Goal: Task Accomplishment & Management: Use online tool/utility

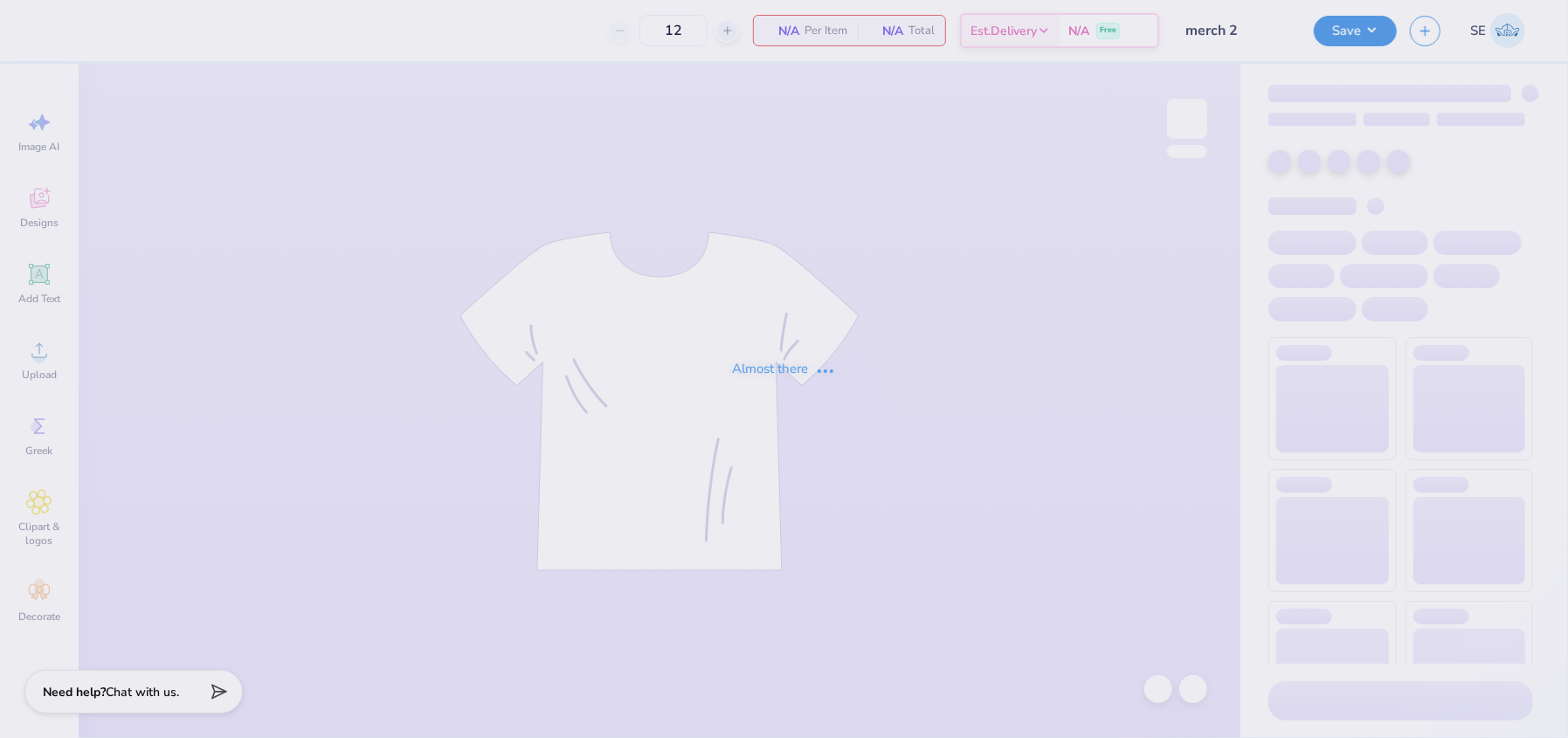
type input "merch 2"
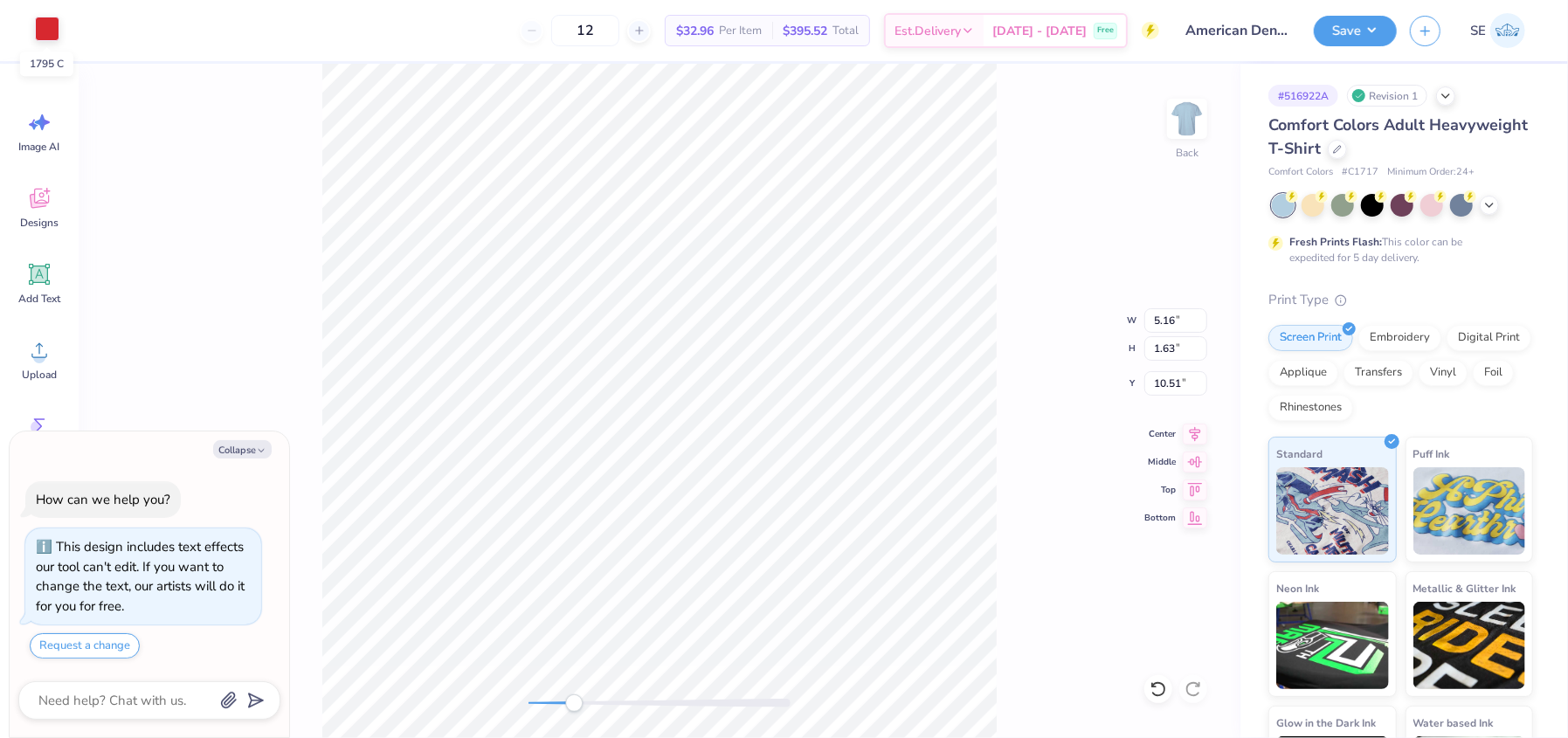
click at [49, 31] on div at bounding box center [47, 28] width 24 height 24
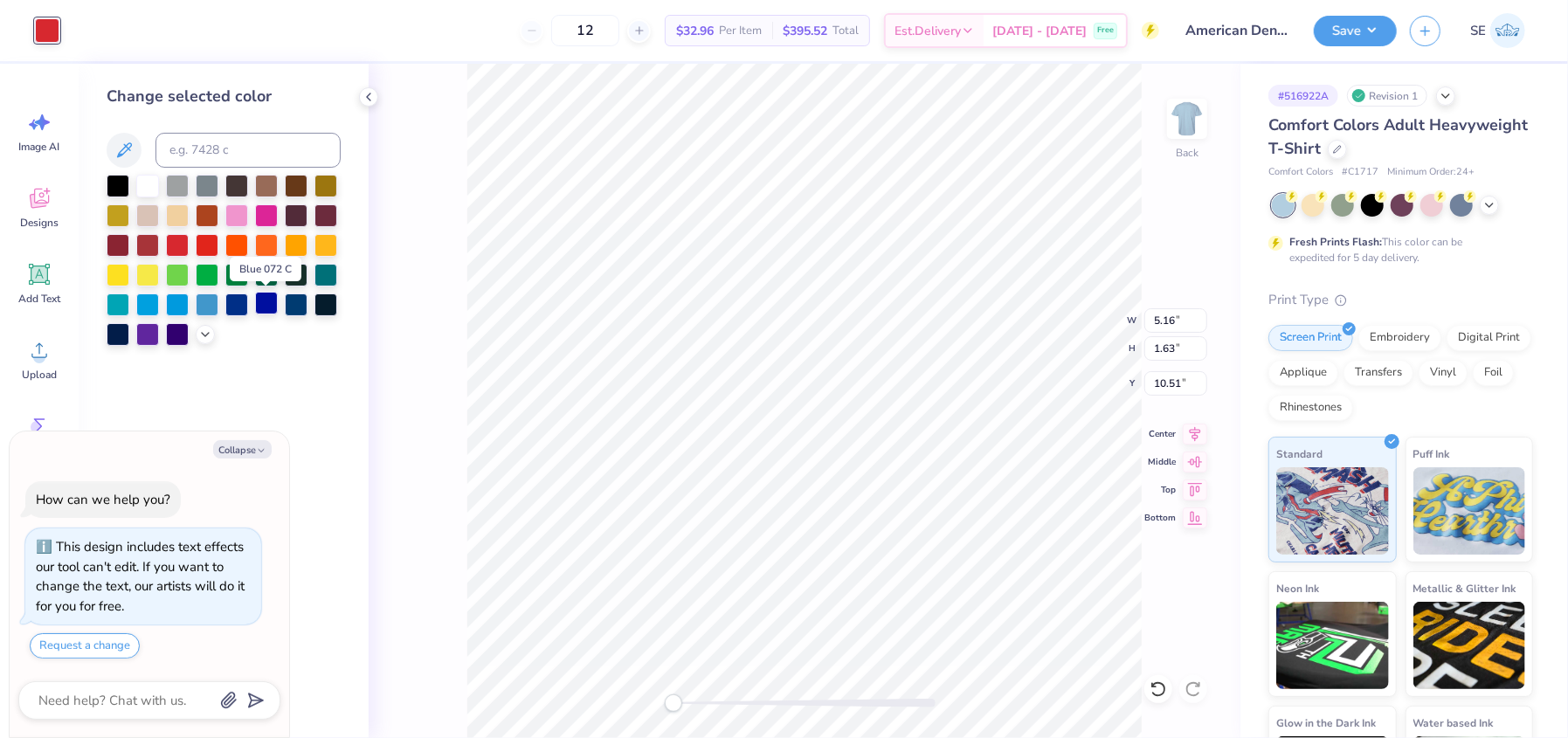
click at [268, 302] on div at bounding box center [266, 303] width 22 height 22
type textarea "x"
type input "4.31"
type input "1.04"
type input "11.13"
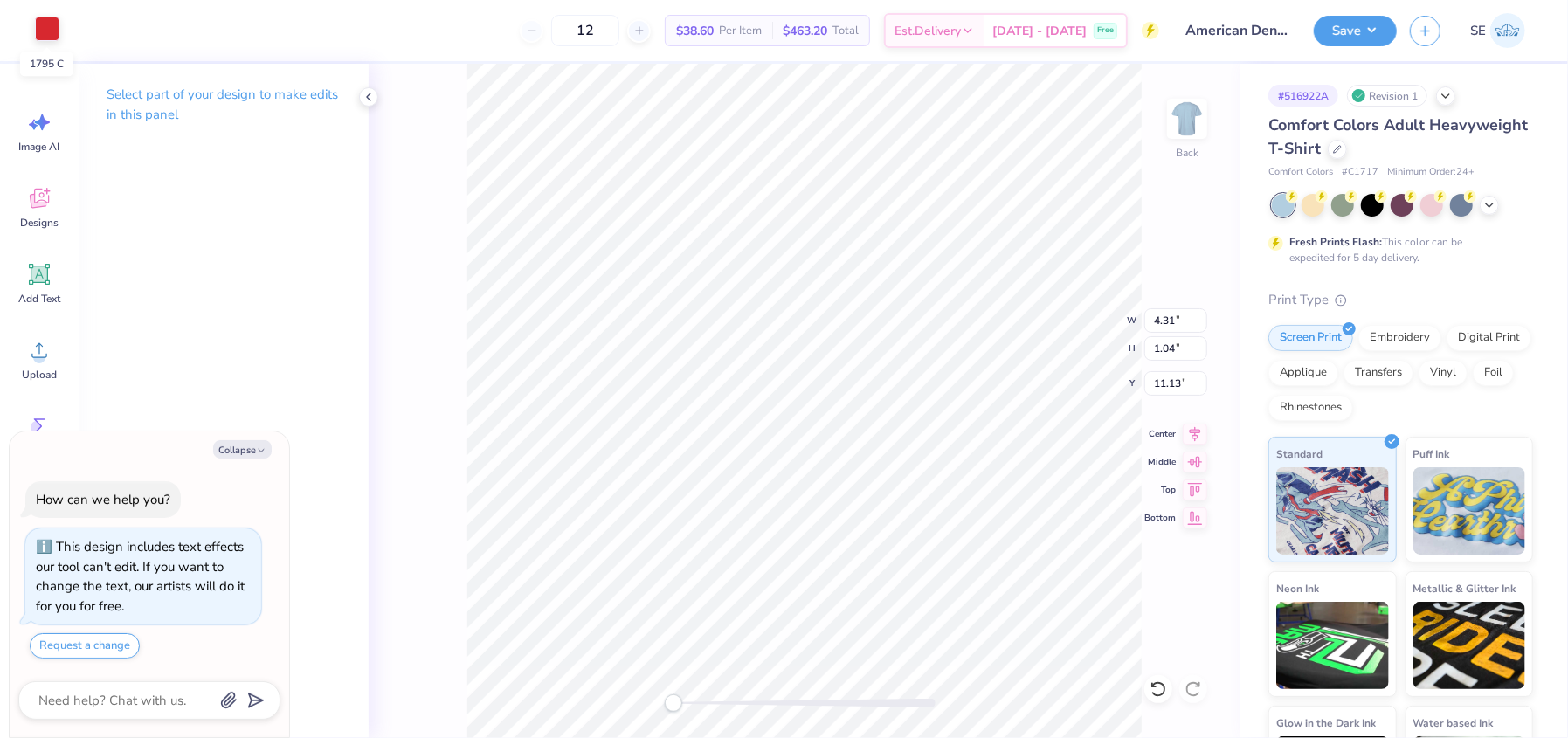
click at [45, 23] on div at bounding box center [47, 28] width 24 height 24
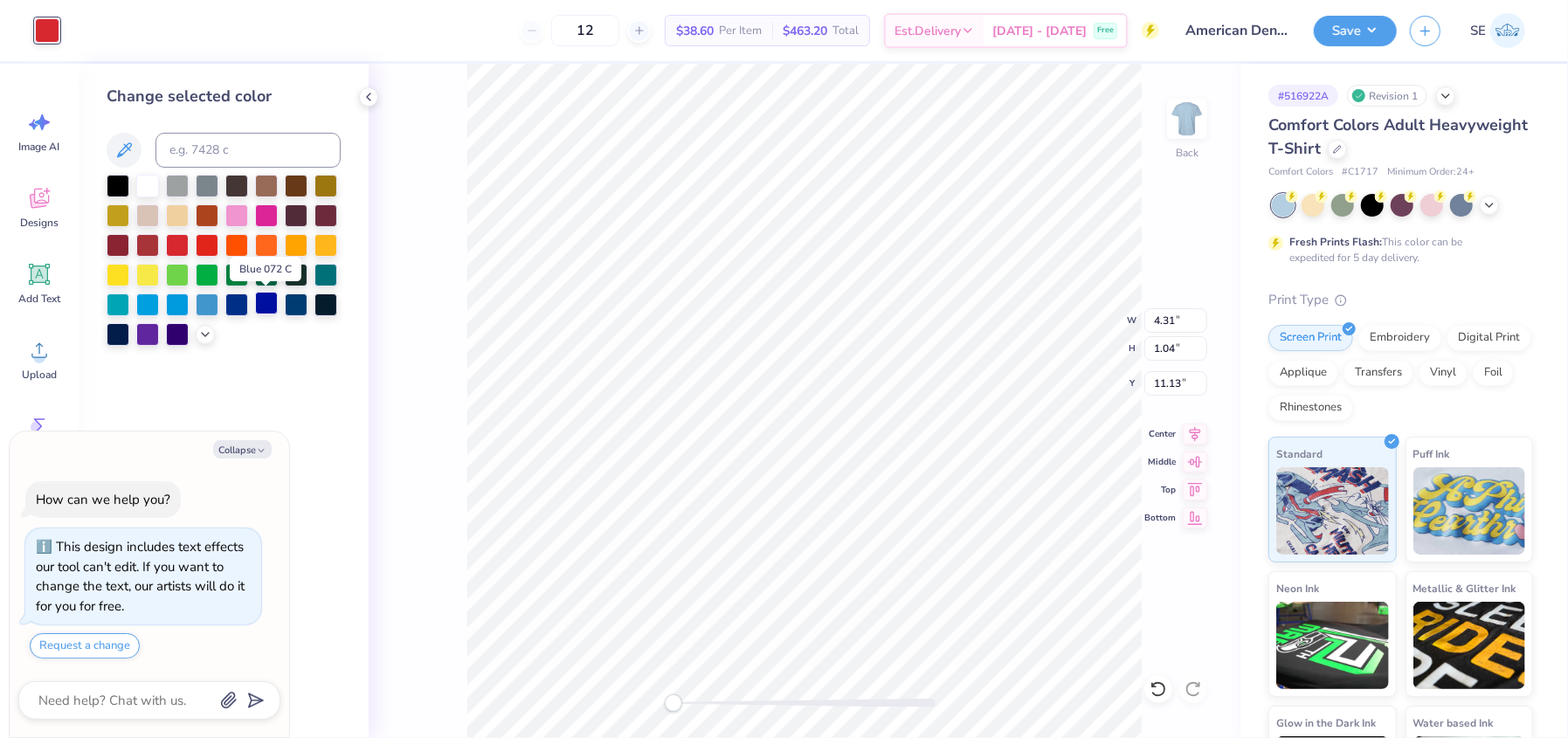
click at [271, 303] on div at bounding box center [266, 303] width 22 height 22
type textarea "x"
type input "6.98"
type input "6.70"
type input "5.59"
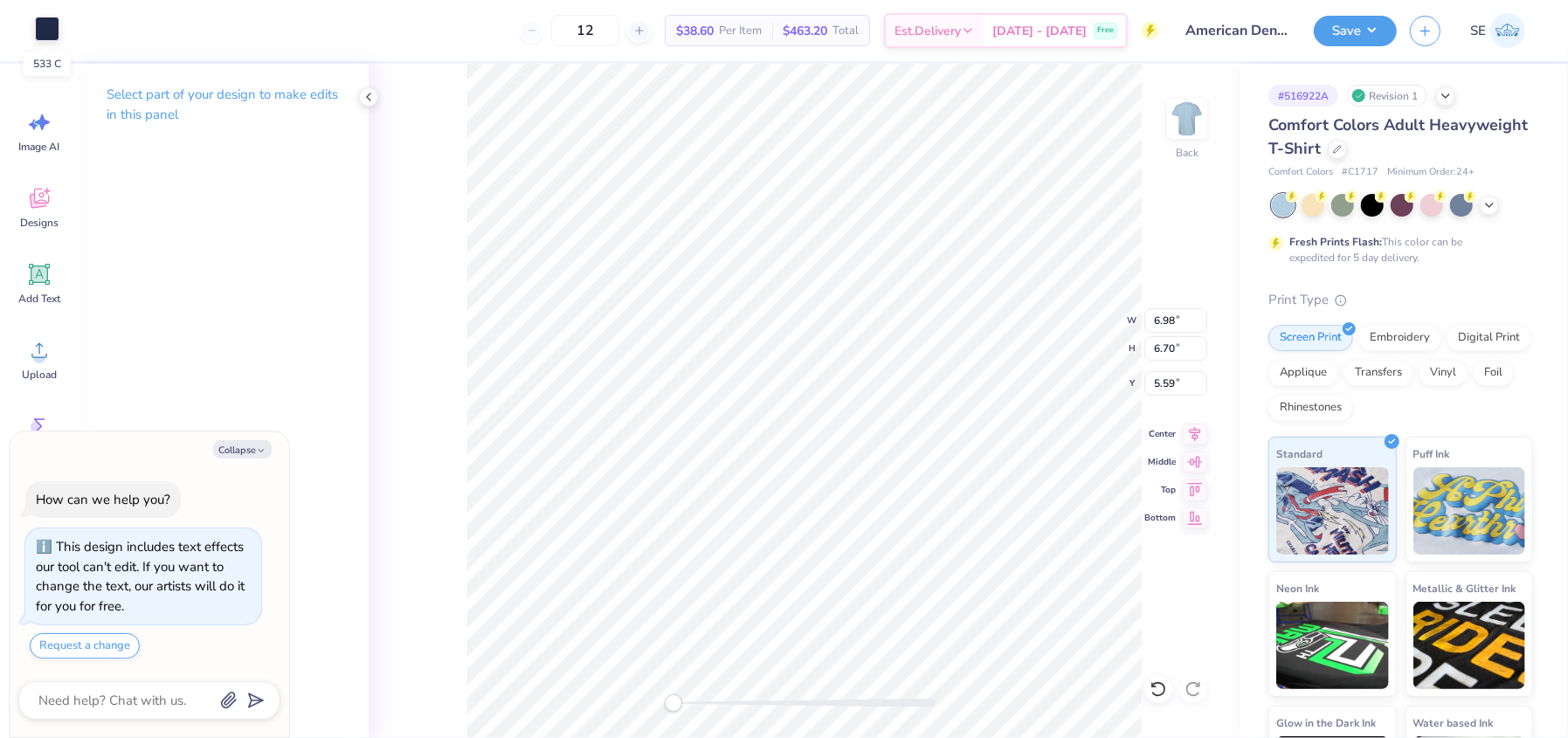
click at [43, 20] on div at bounding box center [47, 28] width 24 height 24
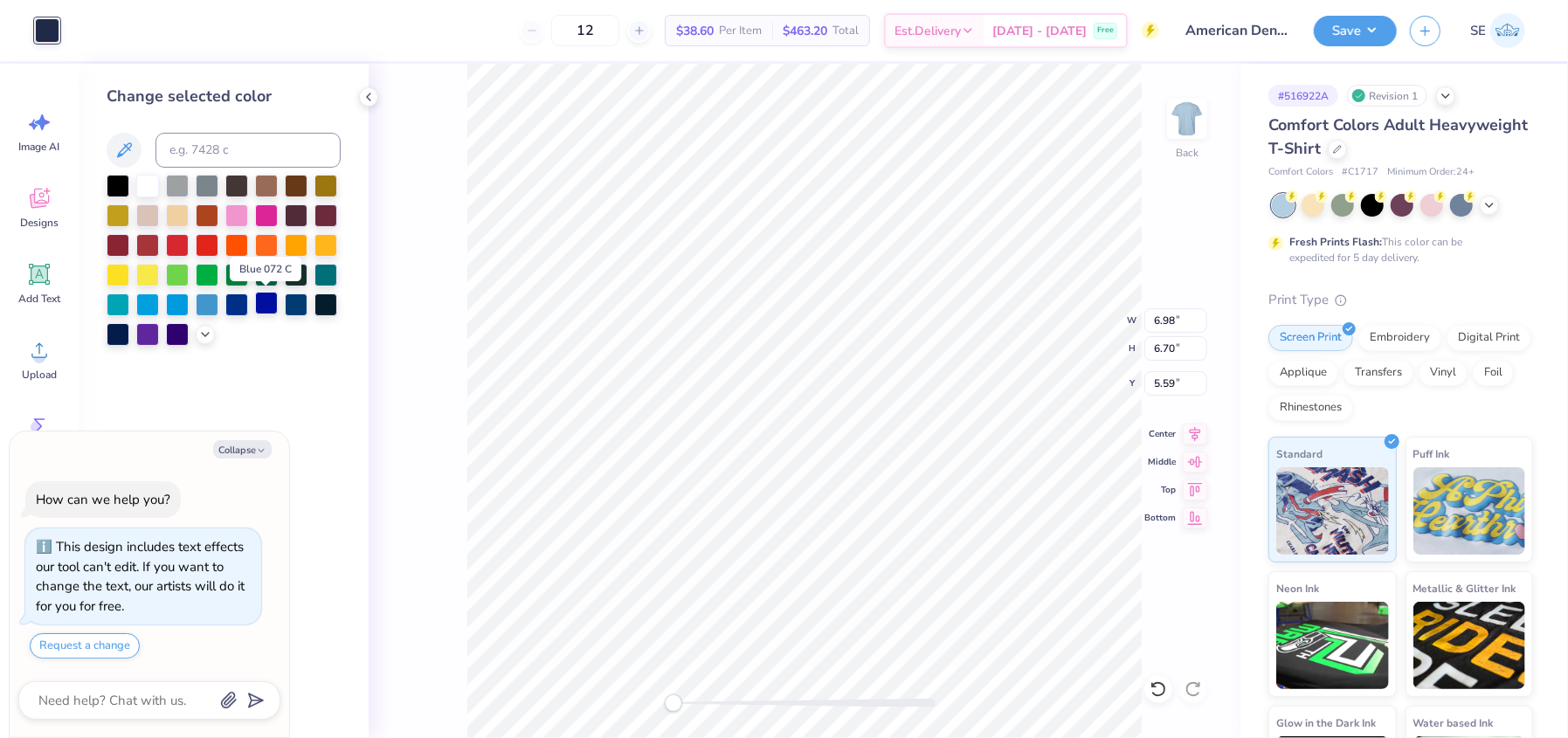
click at [267, 299] on div at bounding box center [266, 303] width 22 height 22
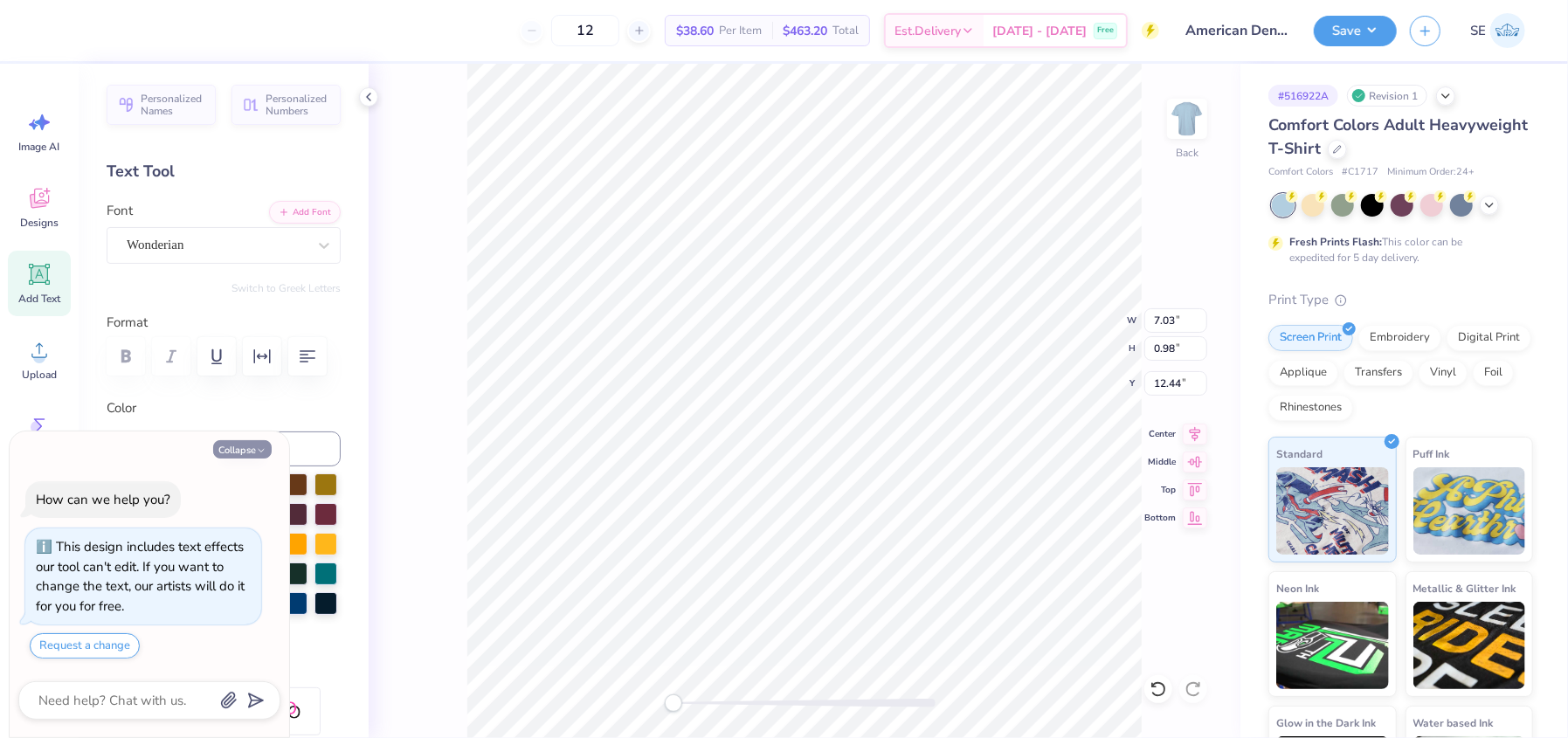
click at [253, 444] on button "Collapse" at bounding box center [241, 449] width 58 height 18
type textarea "x"
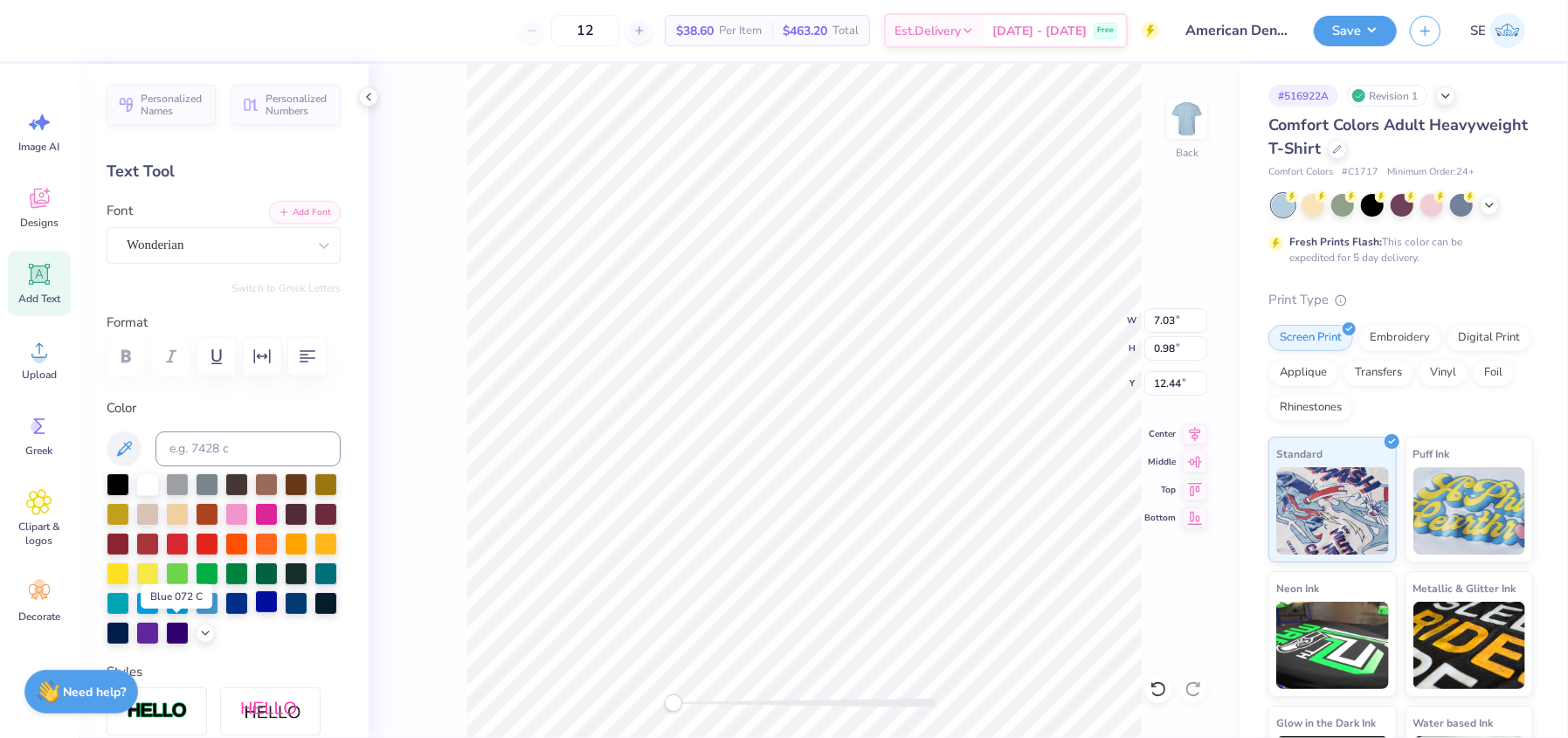
click at [255, 613] on div at bounding box center [266, 602] width 22 height 22
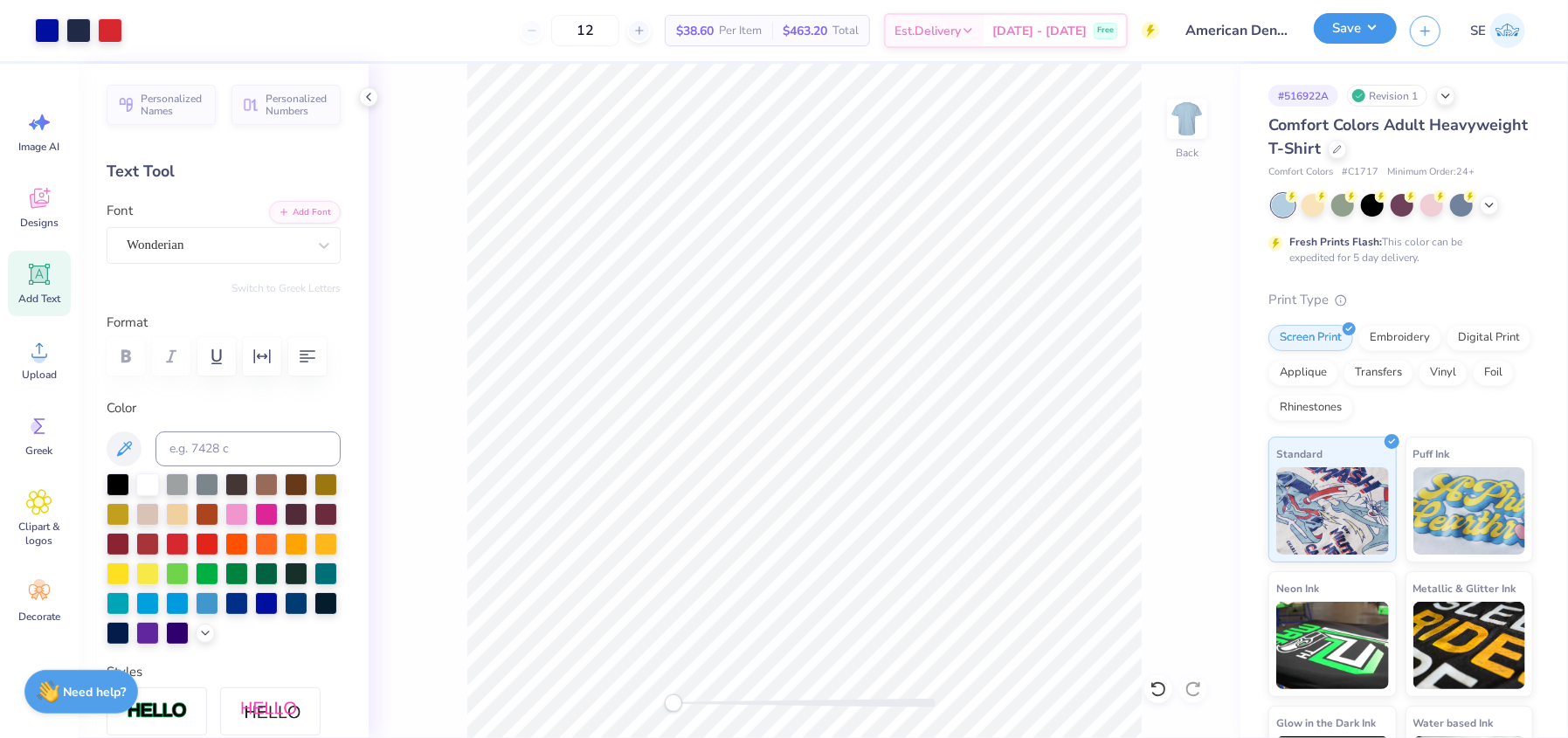
click at [1350, 31] on button "Save" at bounding box center [1354, 29] width 83 height 31
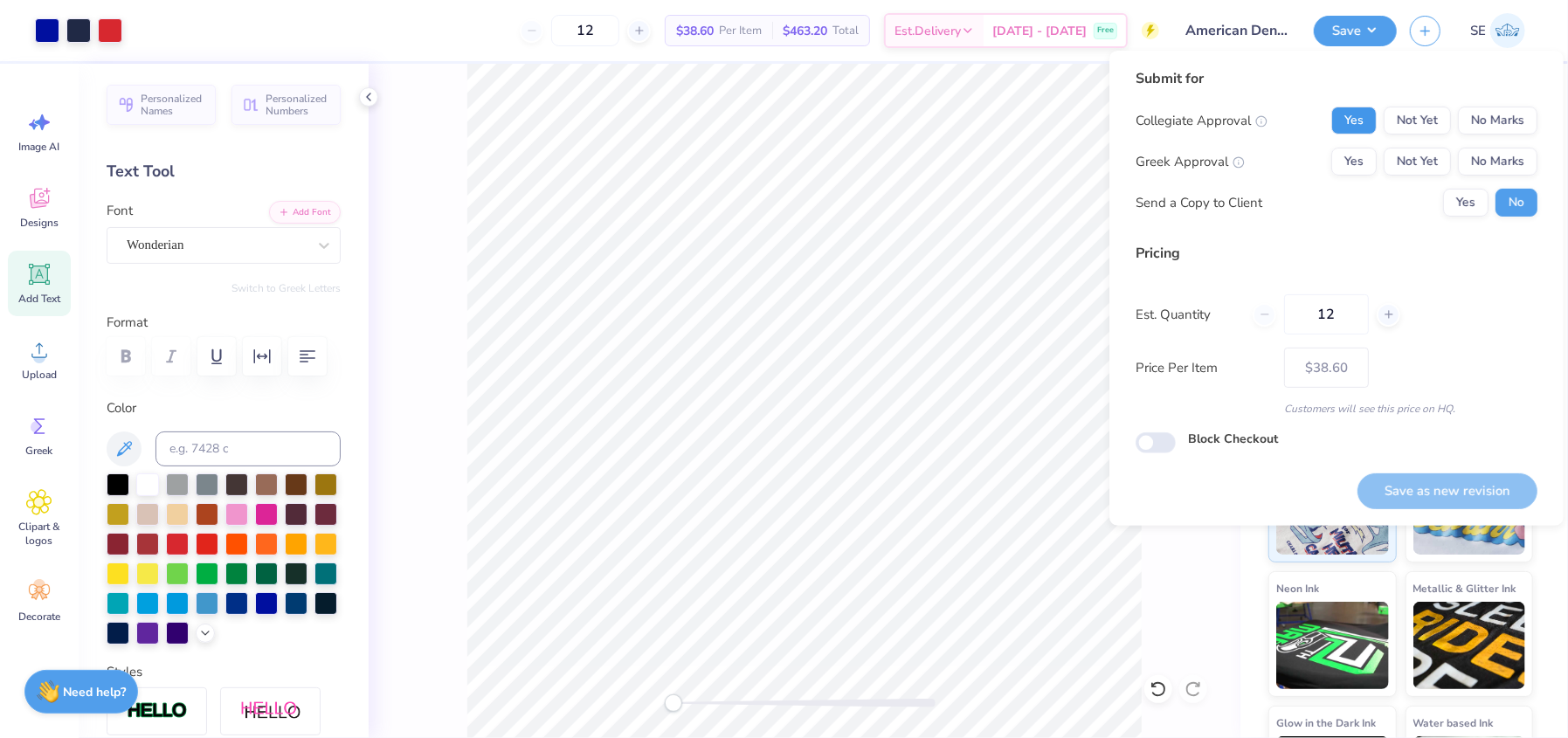
click at [1360, 111] on button "Yes" at bounding box center [1353, 120] width 46 height 28
click at [1516, 156] on button "No Marks" at bounding box center [1497, 161] width 80 height 28
click at [1416, 489] on button "Save as new revision" at bounding box center [1447, 491] width 180 height 36
click at [90, 32] on div at bounding box center [78, 28] width 24 height 24
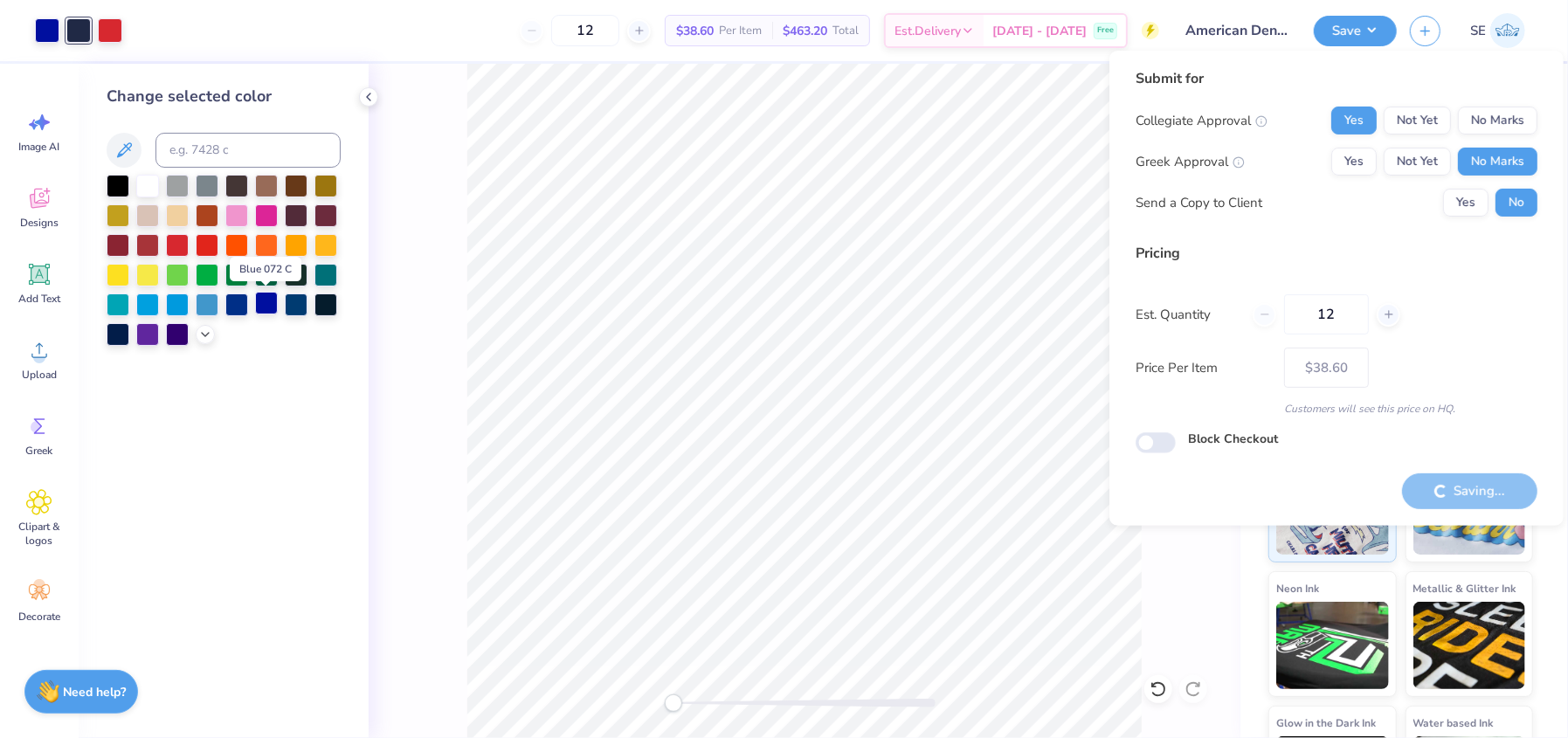
click at [265, 306] on div at bounding box center [266, 303] width 22 height 22
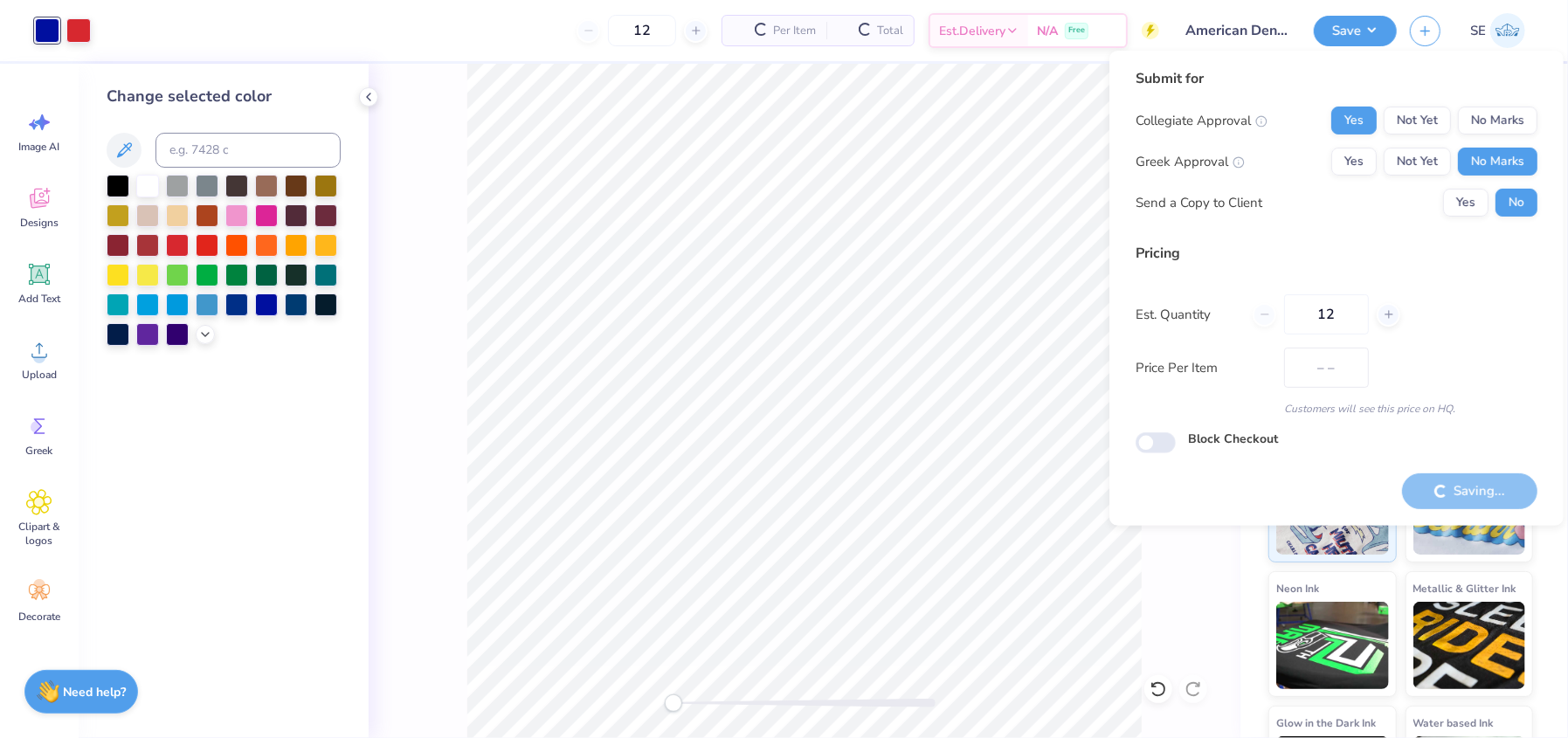
type input "$32.96"
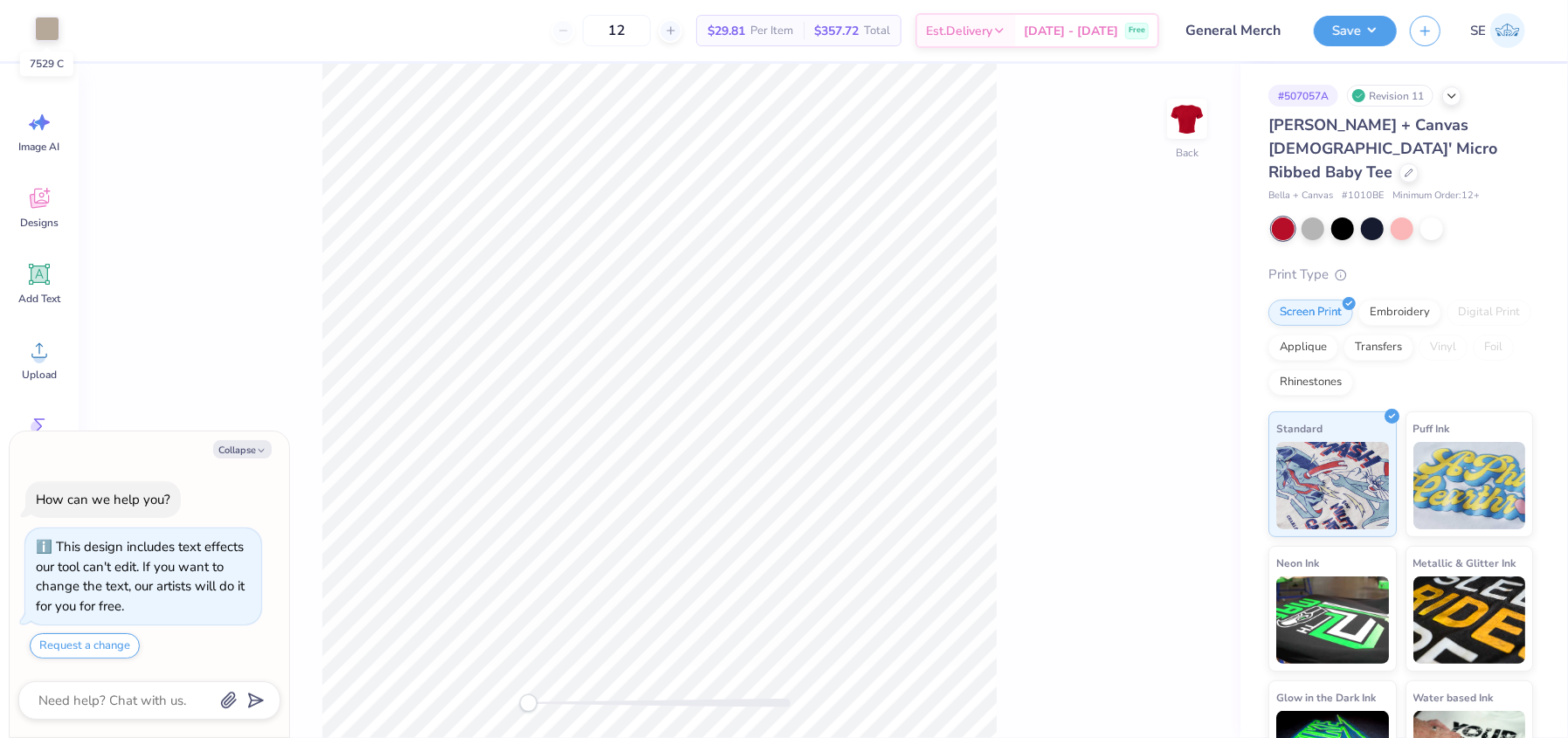
click at [38, 30] on div at bounding box center [47, 28] width 24 height 24
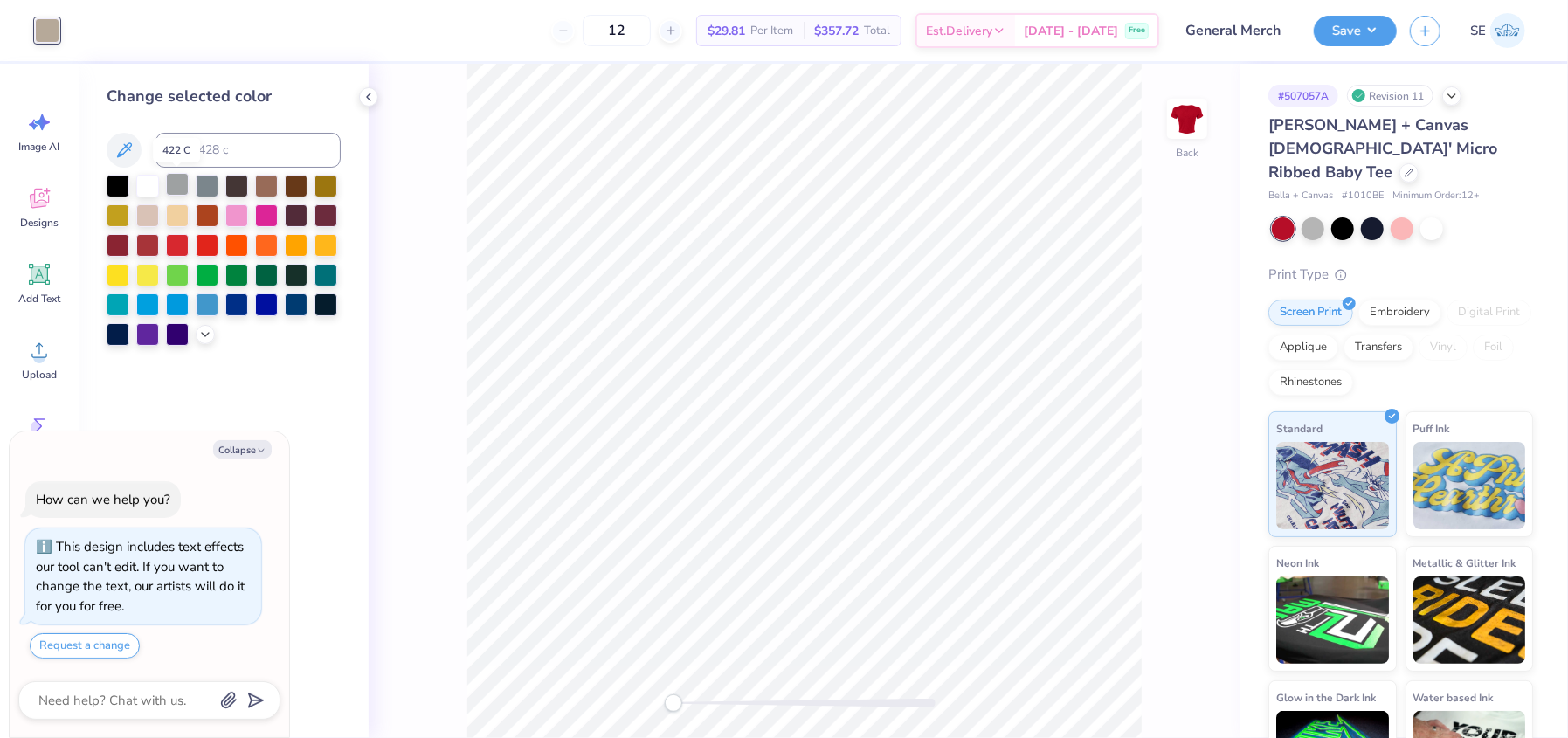
click at [179, 190] on div at bounding box center [177, 184] width 22 height 22
click at [215, 184] on div at bounding box center [206, 184] width 22 height 22
click at [178, 184] on div at bounding box center [177, 184] width 22 height 22
click at [202, 188] on div at bounding box center [206, 184] width 22 height 22
click at [182, 188] on div at bounding box center [177, 184] width 22 height 22
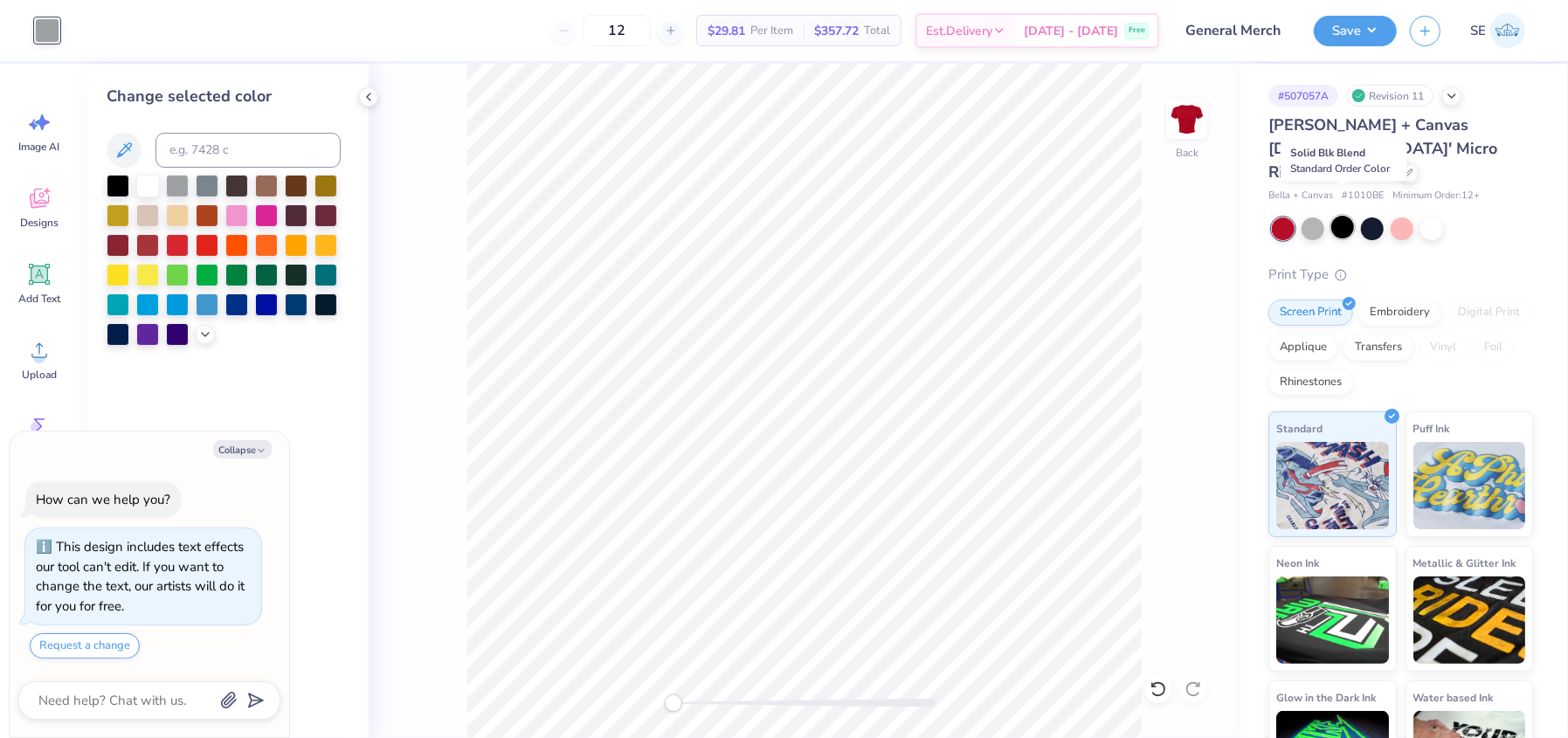
click at [1346, 215] on div at bounding box center [1342, 226] width 22 height 22
click at [181, 180] on div at bounding box center [177, 184] width 22 height 22
click at [215, 184] on div at bounding box center [206, 184] width 22 height 22
click at [178, 188] on div at bounding box center [177, 184] width 22 height 22
type textarea "x"
